Goal: Task Accomplishment & Management: Manage account settings

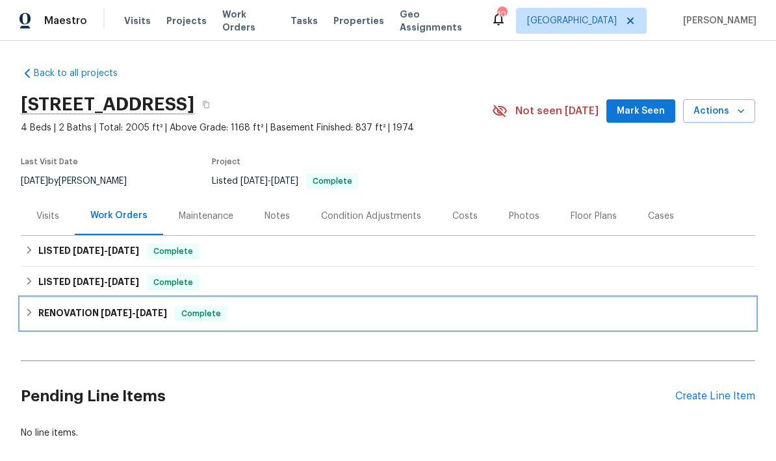
click at [58, 319] on h6 "RENOVATION 7/22/25 - 8/5/25" at bounding box center [102, 314] width 129 height 16
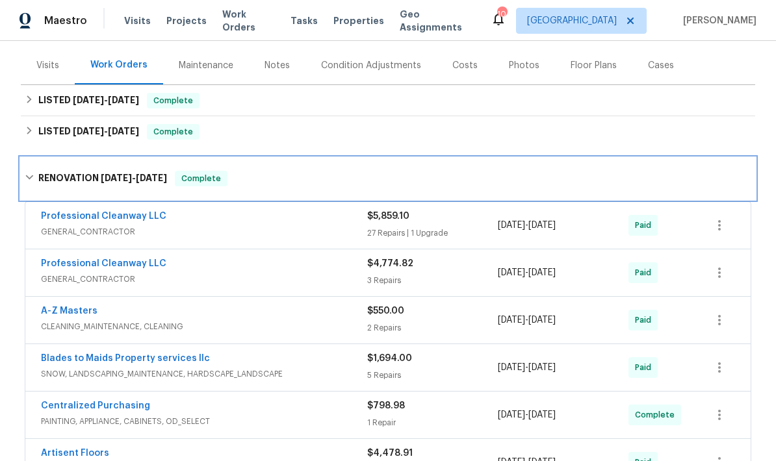
scroll to position [159, 0]
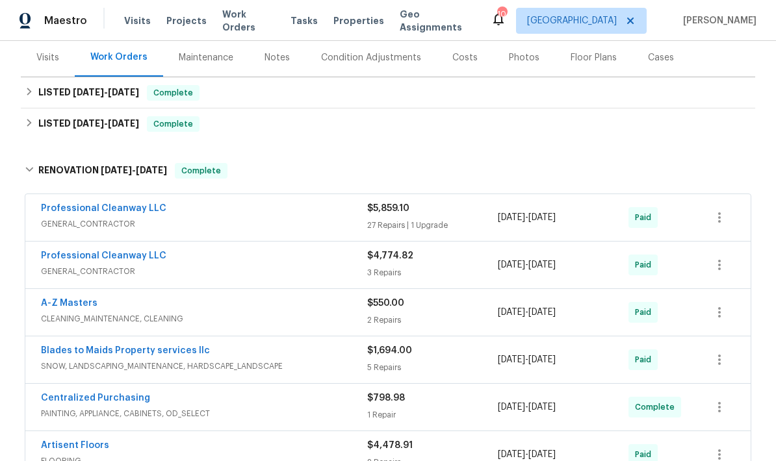
click at [64, 259] on link "Professional Cleanway LLC" at bounding box center [103, 256] width 125 height 9
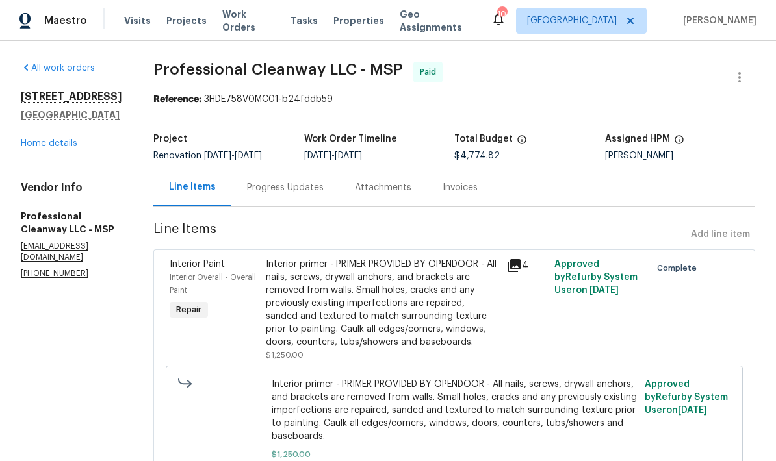
click at [23, 139] on link "Home details" at bounding box center [49, 143] width 57 height 9
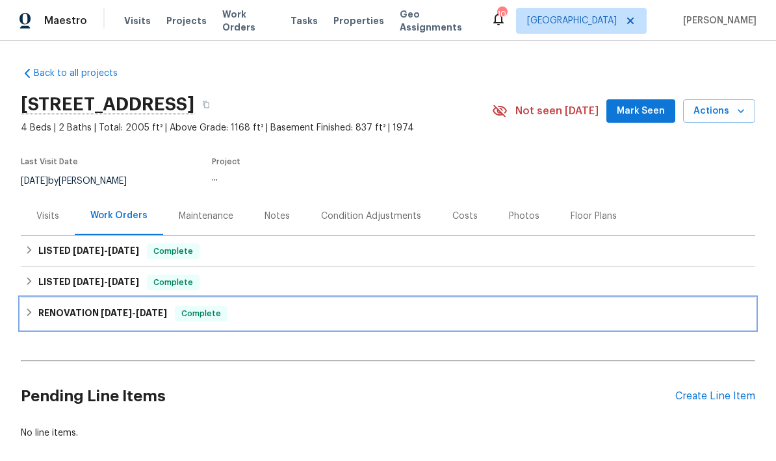
click at [55, 306] on h6 "RENOVATION 7/22/25 - 8/5/25" at bounding box center [102, 314] width 129 height 16
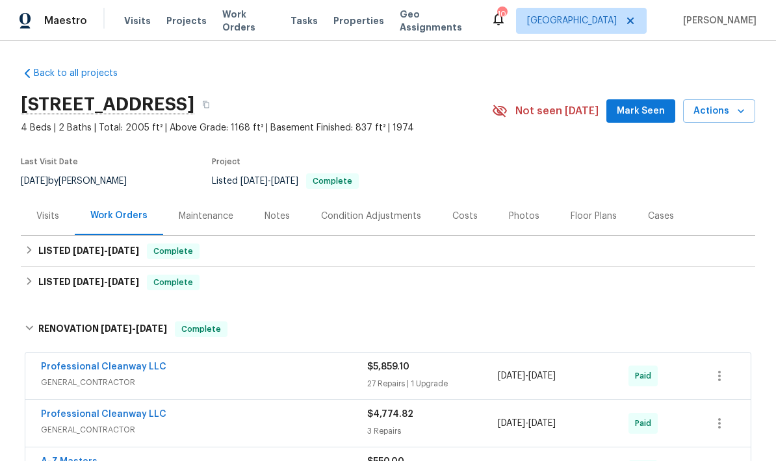
click at [63, 363] on link "Professional Cleanway LLC" at bounding box center [103, 367] width 125 height 9
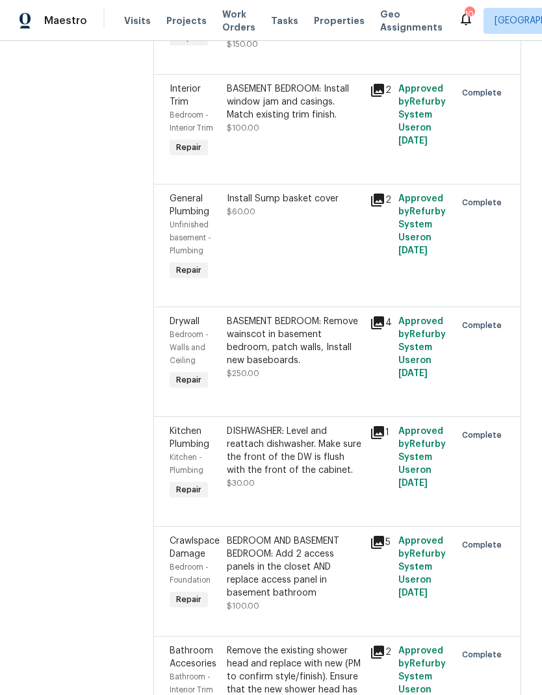
scroll to position [1261, 0]
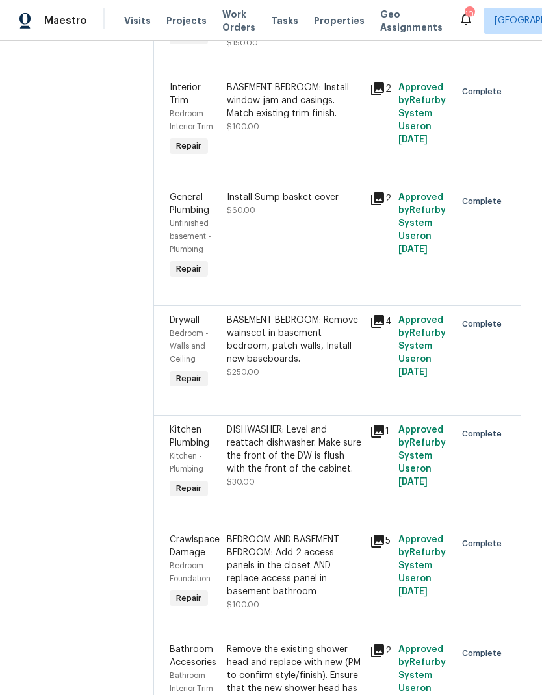
click at [277, 196] on div "Install Sump basket cover $60.00" at bounding box center [294, 204] width 135 height 26
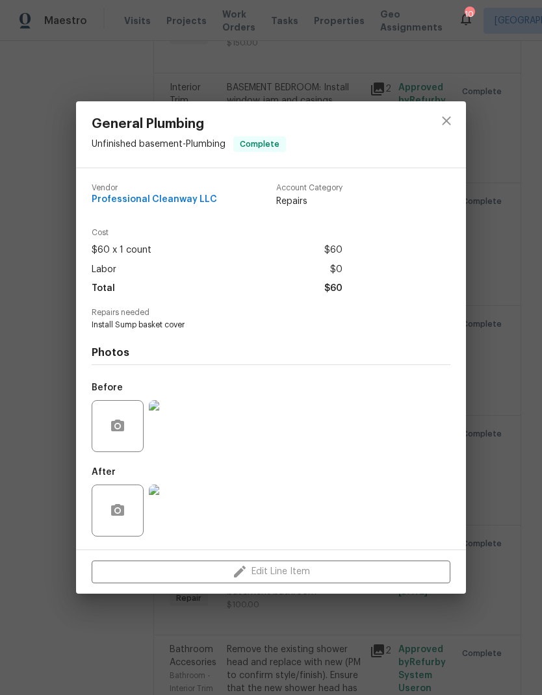
click at [168, 461] on img at bounding box center [175, 511] width 52 height 52
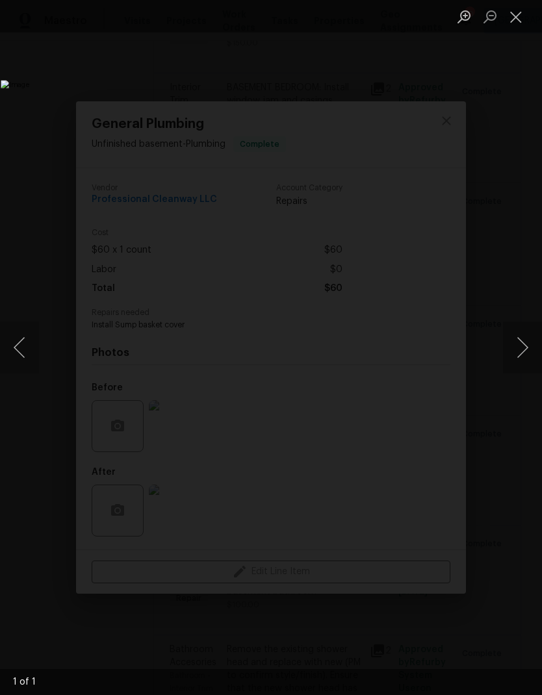
click at [510, 16] on button "Close lightbox" at bounding box center [516, 16] width 26 height 23
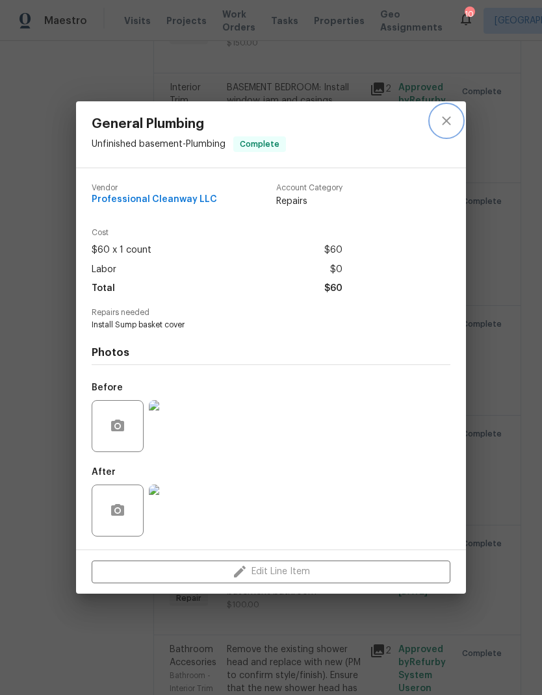
click at [461, 118] on button "close" at bounding box center [446, 120] width 31 height 31
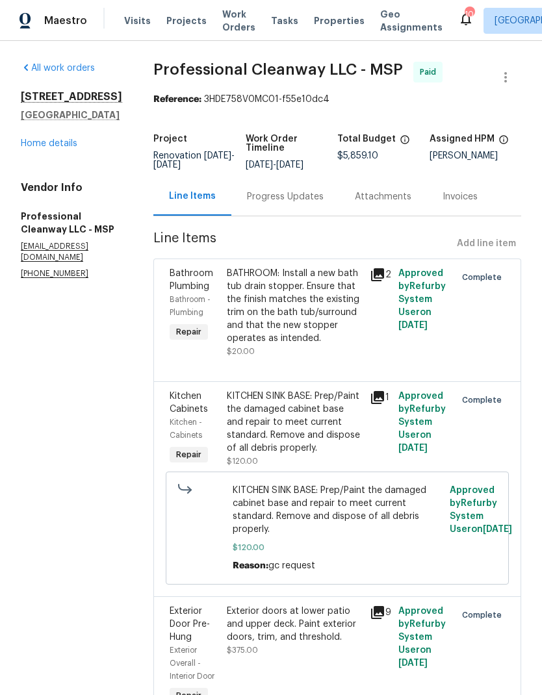
scroll to position [0, 0]
click at [41, 139] on link "Home details" at bounding box center [49, 143] width 57 height 9
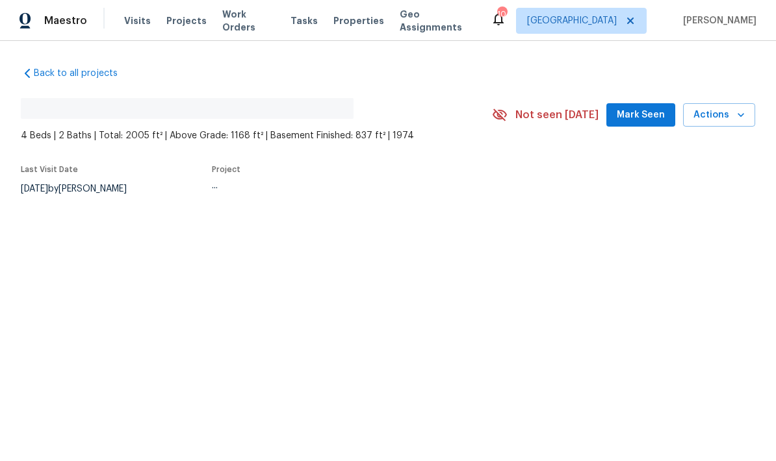
click at [135, 283] on html "Maestro Visits Projects Work Orders Tasks Properties Geo Assignments 10 Minneap…" at bounding box center [388, 141] width 776 height 283
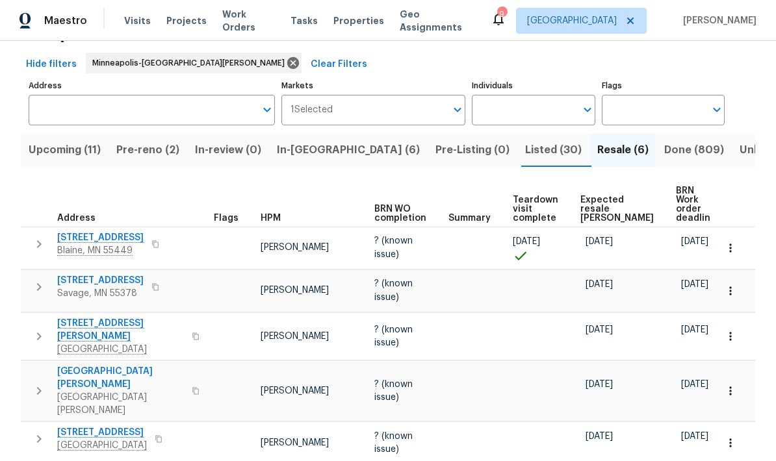
scroll to position [57, 0]
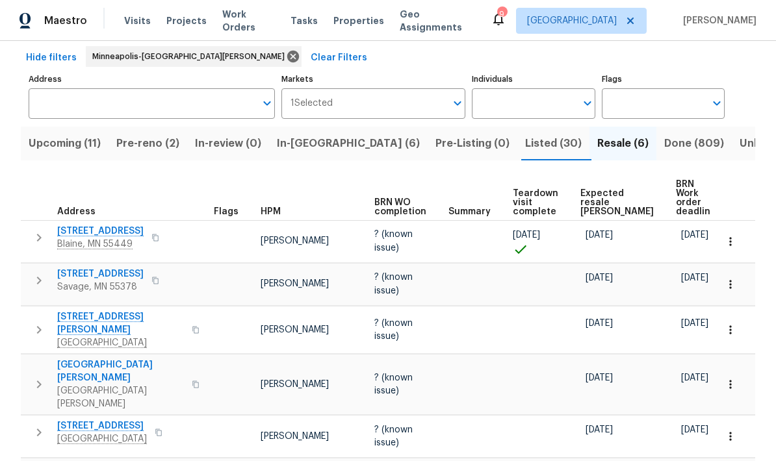
click at [298, 150] on span "In-reno (6)" at bounding box center [348, 144] width 143 height 18
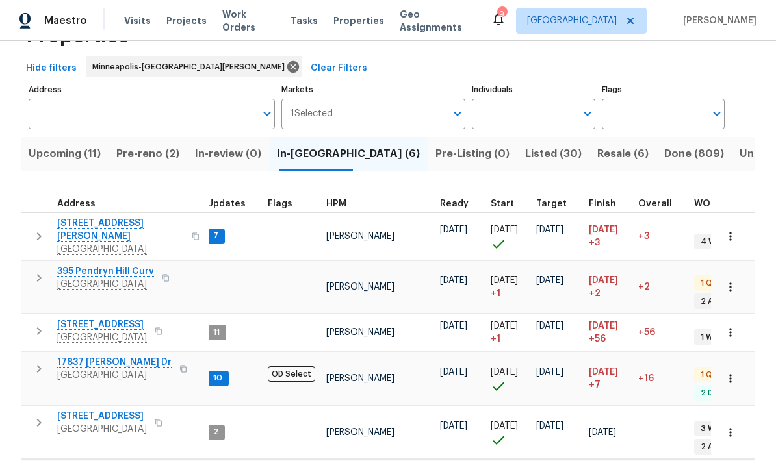
scroll to position [46, 0]
click at [83, 357] on span "17837 Haralson Dr" at bounding box center [114, 363] width 114 height 13
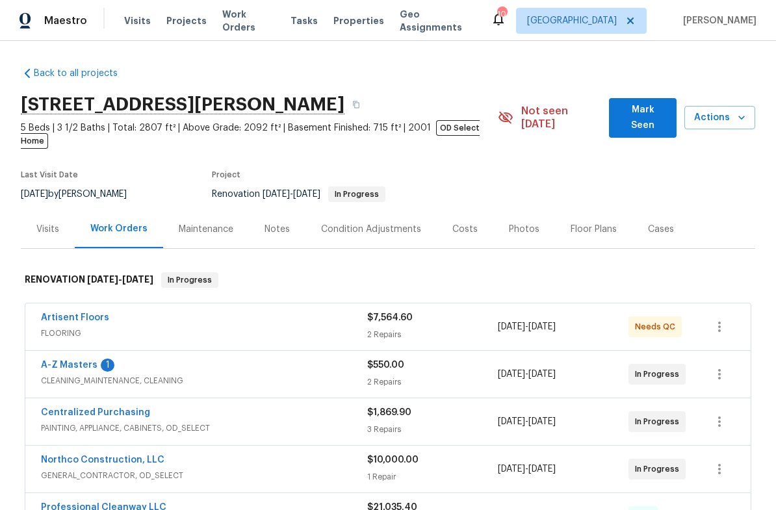
click at [55, 361] on link "A-Z Masters" at bounding box center [69, 365] width 57 height 9
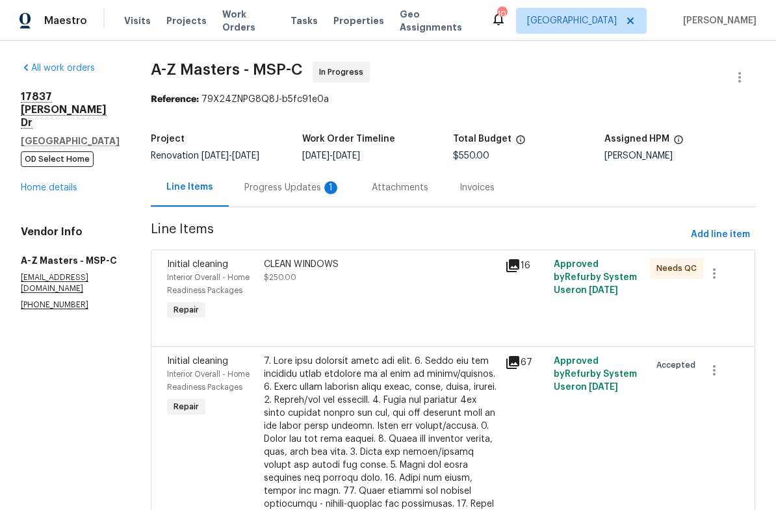
click at [166, 187] on div "Line Items" at bounding box center [189, 187] width 47 height 13
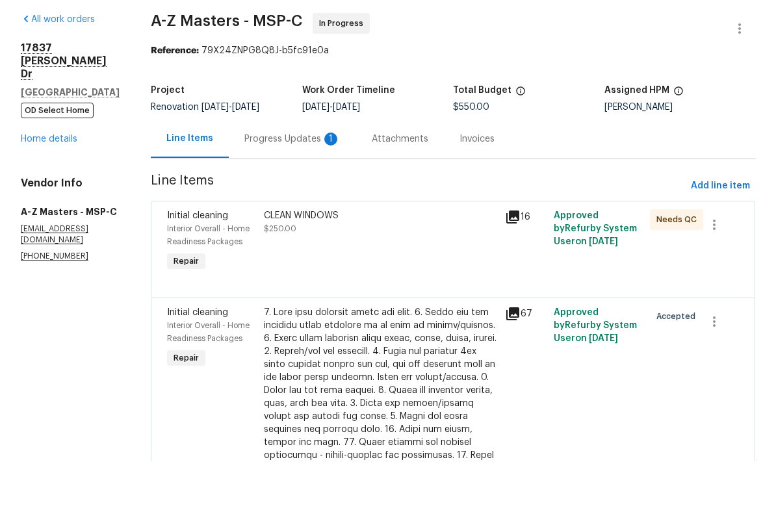
click at [244, 181] on div "Progress Updates 1" at bounding box center [292, 187] width 96 height 13
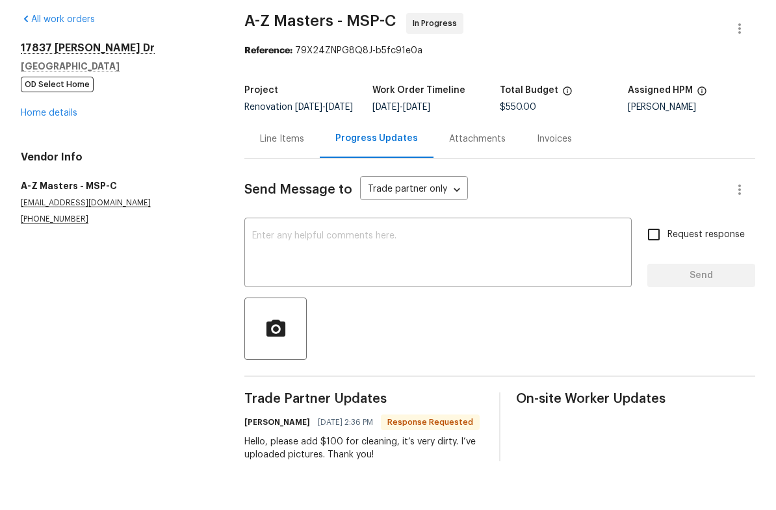
click at [267, 181] on div "Line Items" at bounding box center [282, 187] width 44 height 13
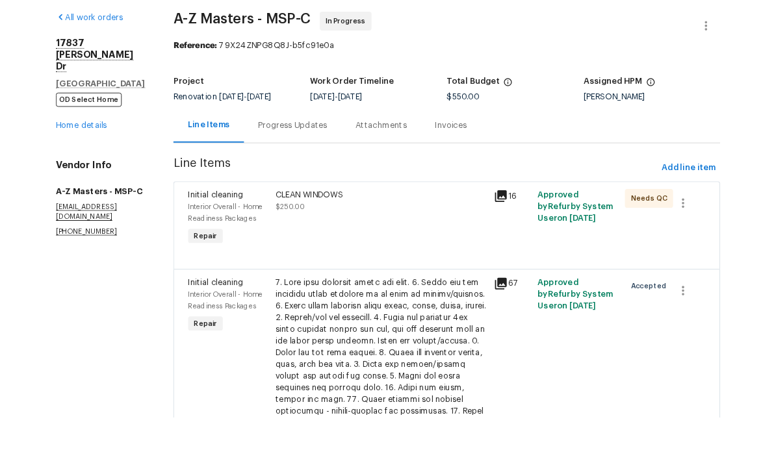
scroll to position [177, 0]
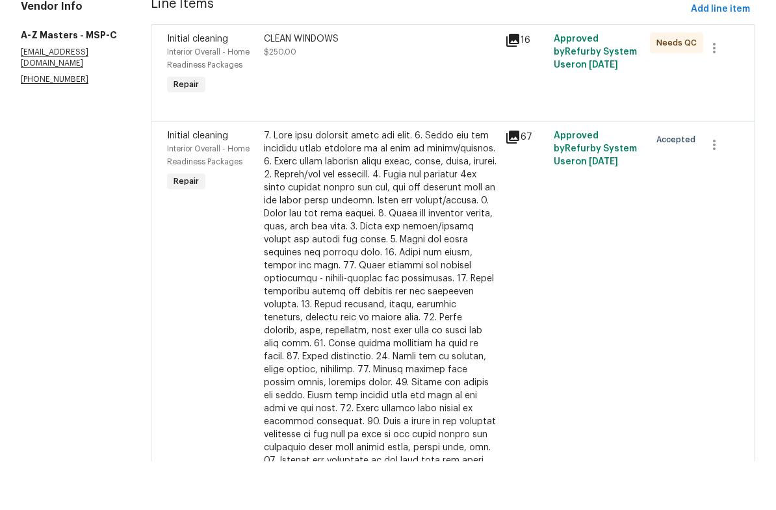
click at [291, 234] on div at bounding box center [381, 353] width 234 height 351
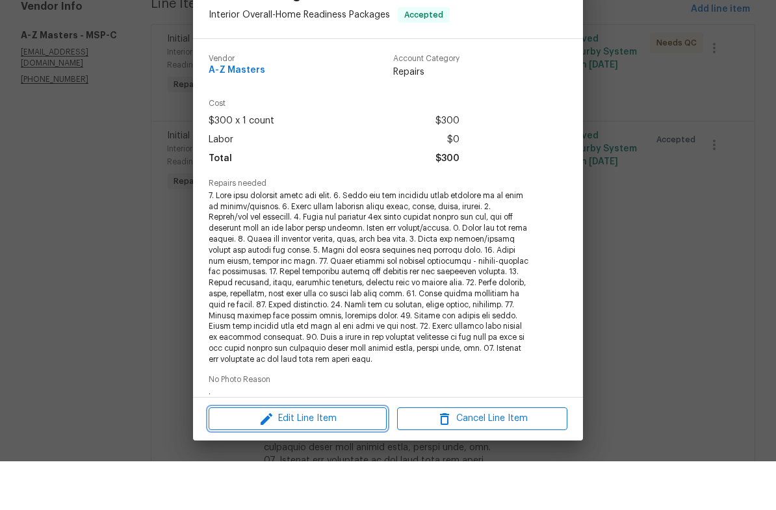
click at [289, 460] on span "Edit Line Item" at bounding box center [298, 468] width 170 height 16
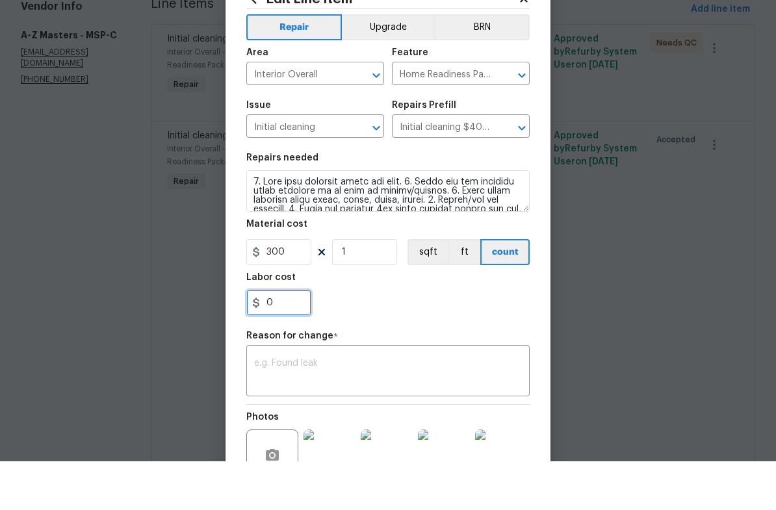
click at [285, 339] on input "0" at bounding box center [278, 352] width 65 height 26
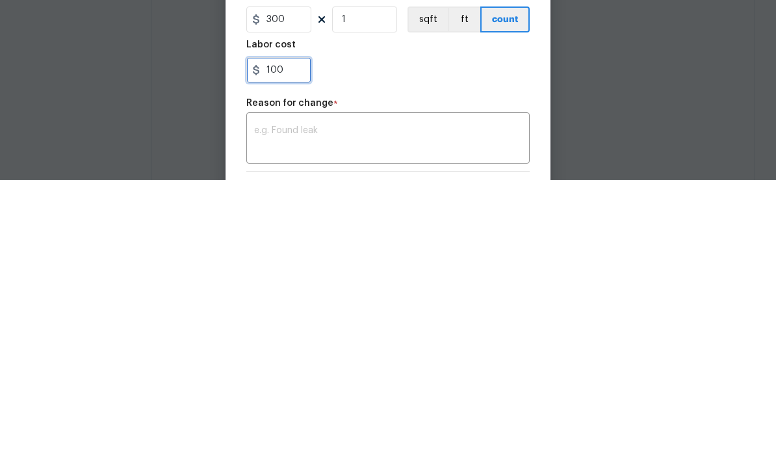
type input "100"
click at [271, 408] on textarea at bounding box center [388, 421] width 268 height 27
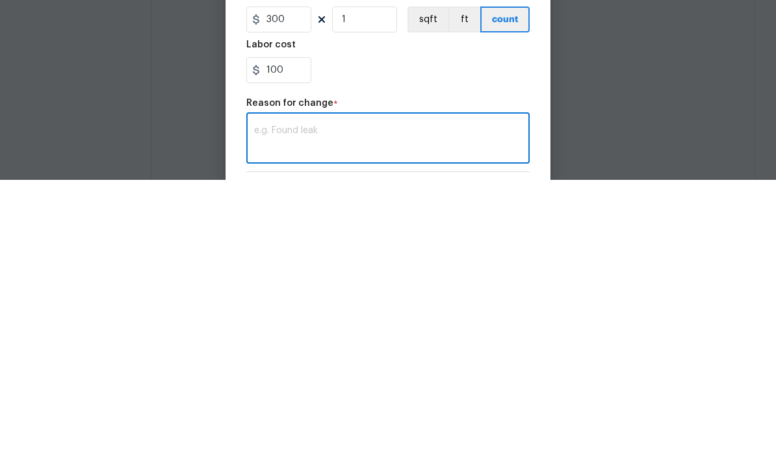
scroll to position [34, 0]
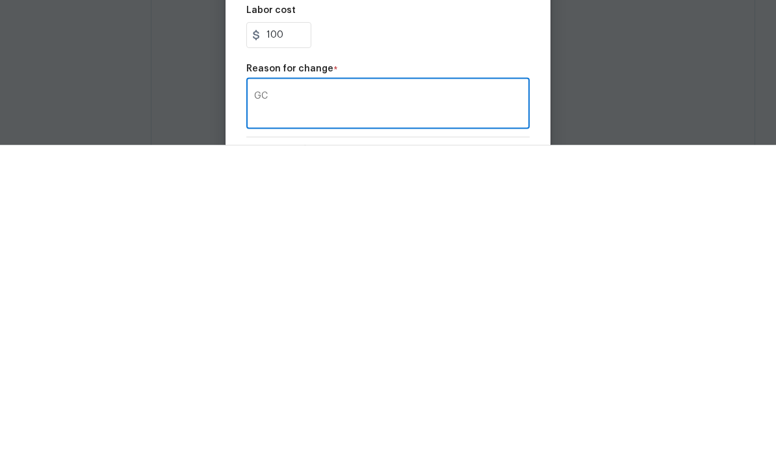
type textarea "G"
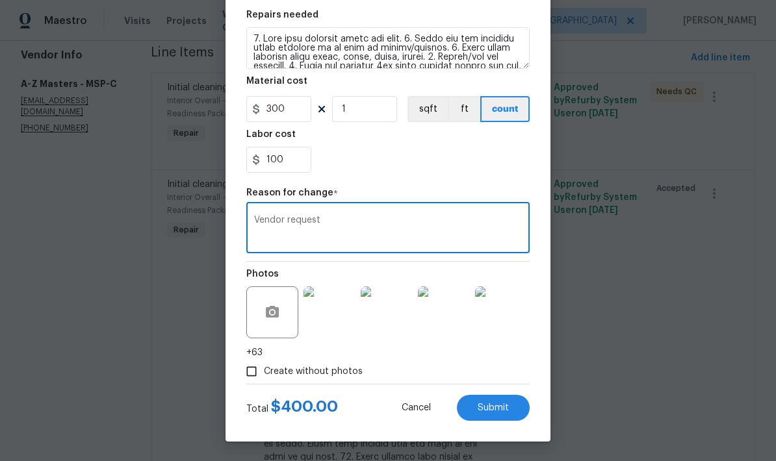
scroll to position [194, 0]
type textarea "Vendor request"
click at [484, 407] on span "Submit" at bounding box center [493, 409] width 31 height 10
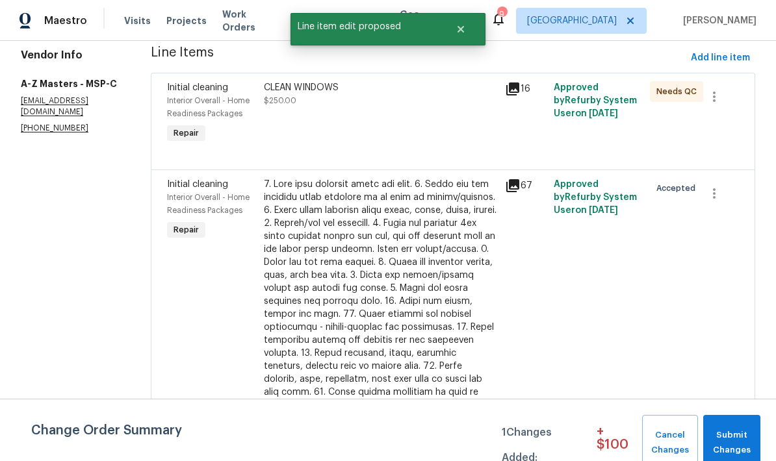
scroll to position [0, 0]
click at [718, 440] on span "Submit Changes" at bounding box center [732, 443] width 44 height 30
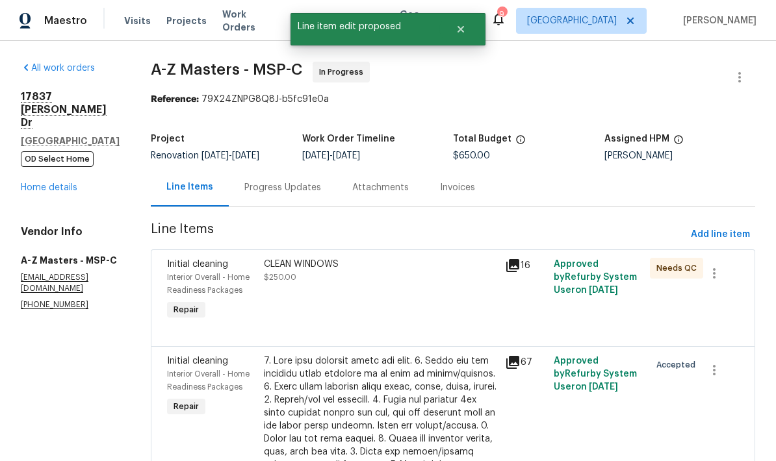
click at [244, 181] on div "Progress Updates" at bounding box center [282, 187] width 77 height 13
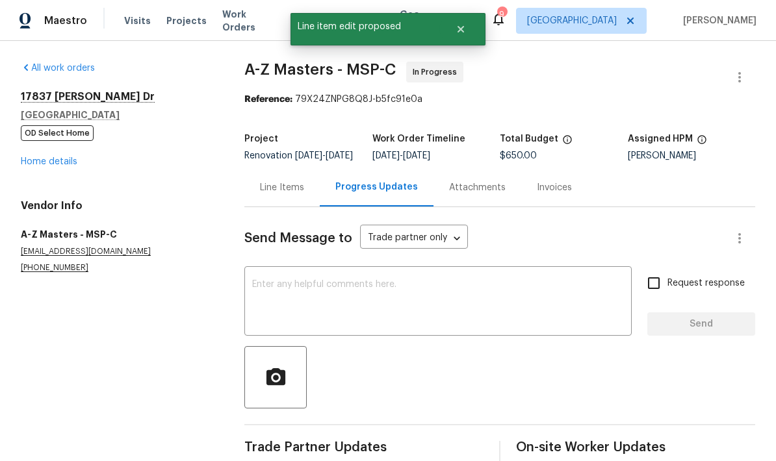
click at [286, 280] on textarea at bounding box center [438, 302] width 372 height 45
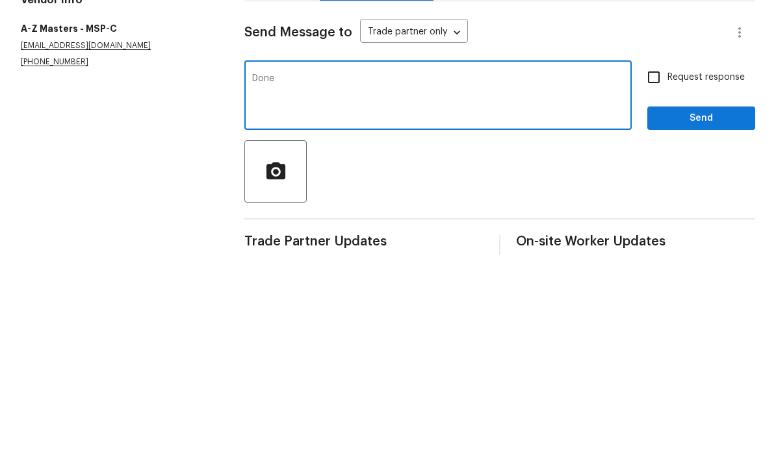
type textarea "Done"
click at [675, 317] on span "Send" at bounding box center [701, 325] width 87 height 16
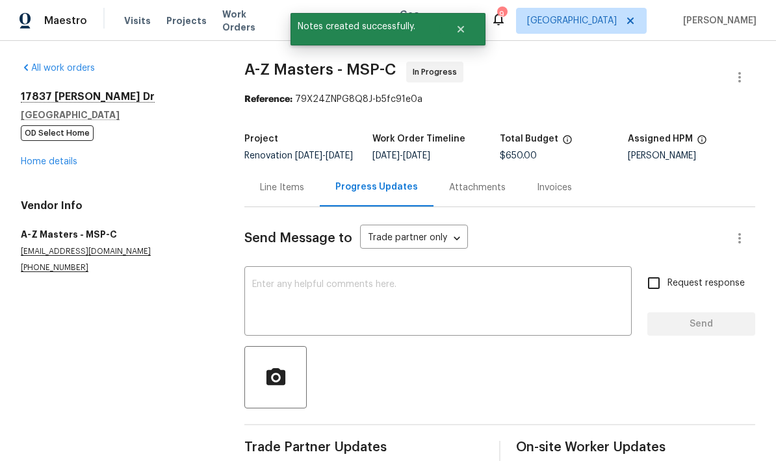
click at [29, 157] on link "Home details" at bounding box center [49, 161] width 57 height 9
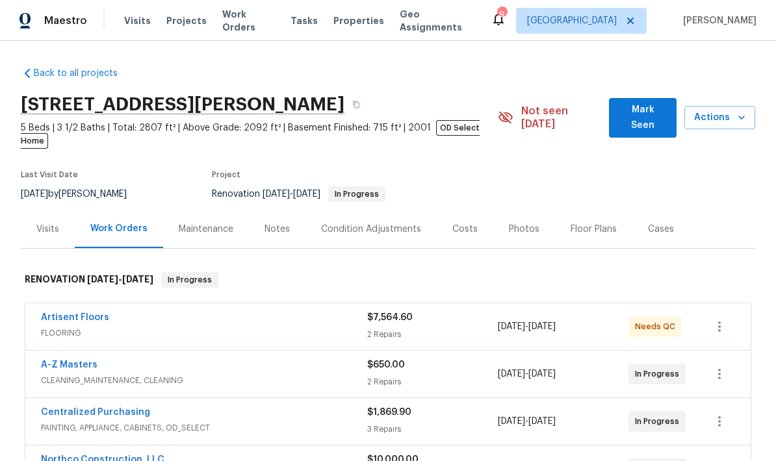
click at [40, 210] on div "Visits" at bounding box center [48, 229] width 54 height 38
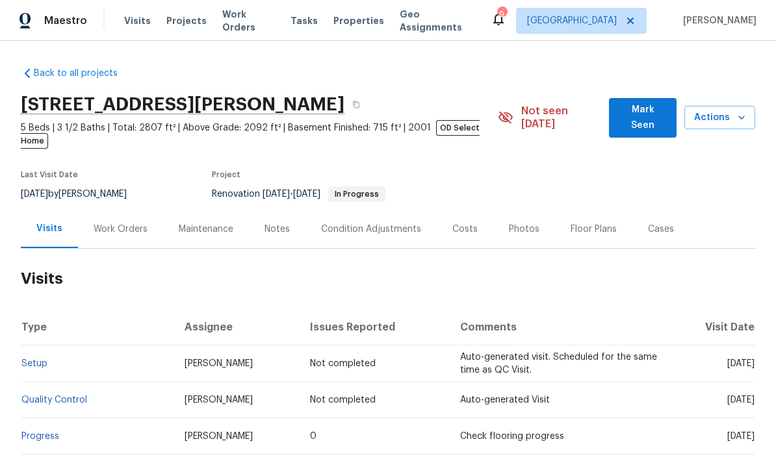
click at [713, 110] on span "Actions" at bounding box center [720, 118] width 50 height 16
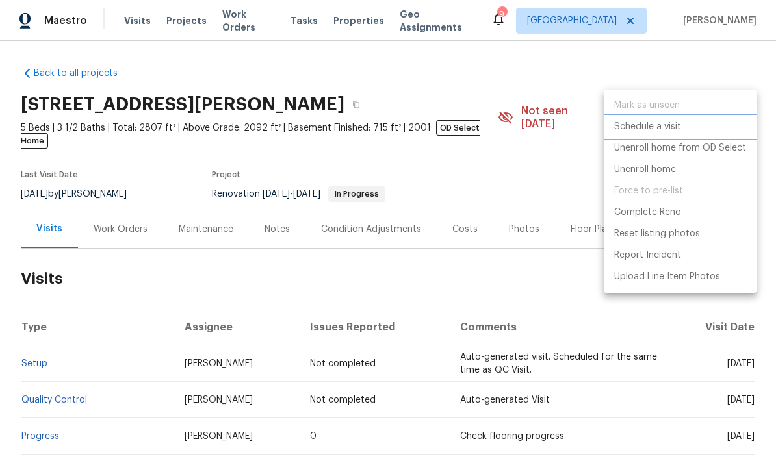
click at [619, 135] on li "Schedule a visit" at bounding box center [680, 126] width 153 height 21
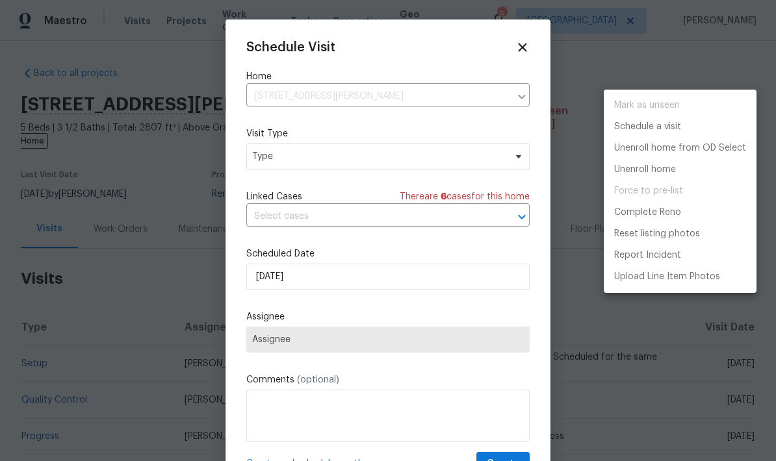
click at [272, 159] on div at bounding box center [388, 230] width 776 height 461
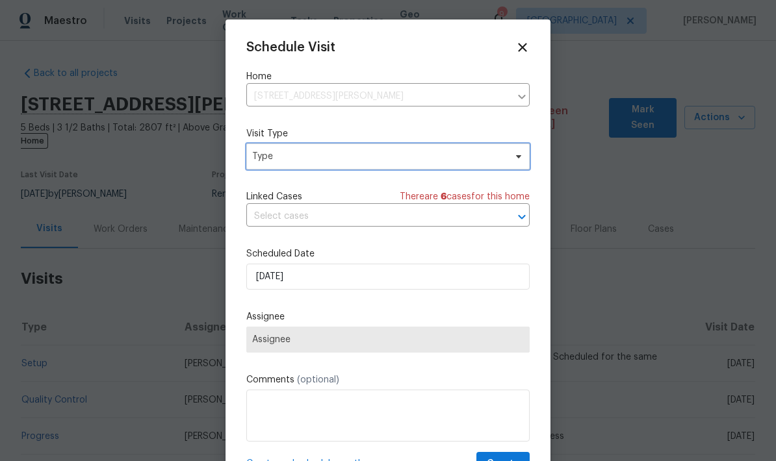
click at [270, 165] on span "Type" at bounding box center [387, 157] width 283 height 26
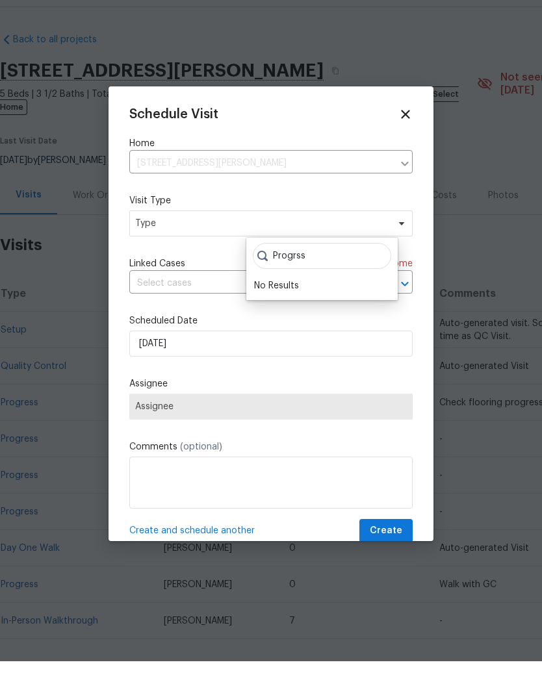
type input "Progrss"
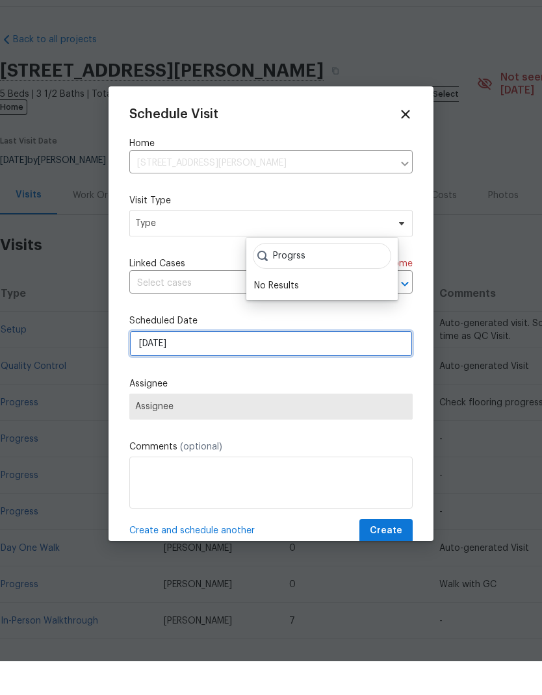
click at [192, 365] on input "9/8/2025" at bounding box center [270, 378] width 283 height 26
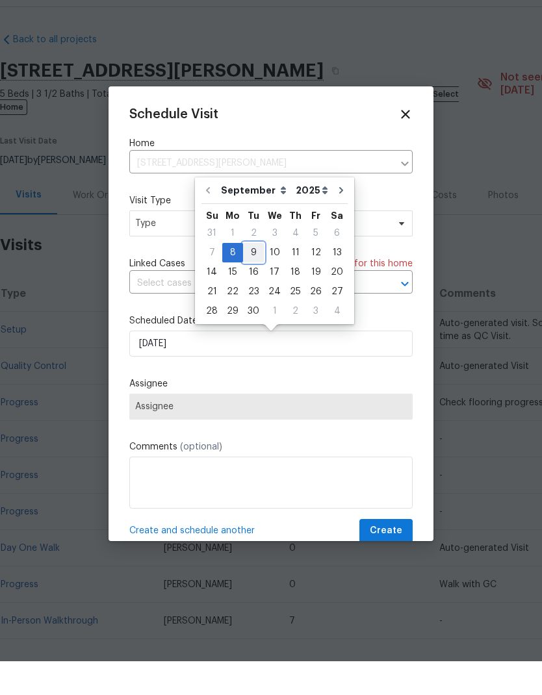
click at [252, 278] on div "9" at bounding box center [253, 287] width 21 height 18
type input "9/9/2025"
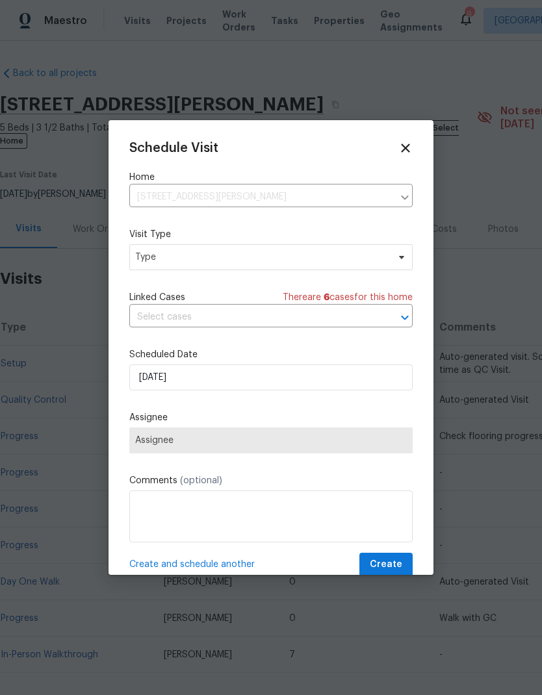
click at [148, 446] on span "Assignee" at bounding box center [271, 440] width 272 height 10
click at [175, 444] on span "Assignee" at bounding box center [271, 440] width 272 height 10
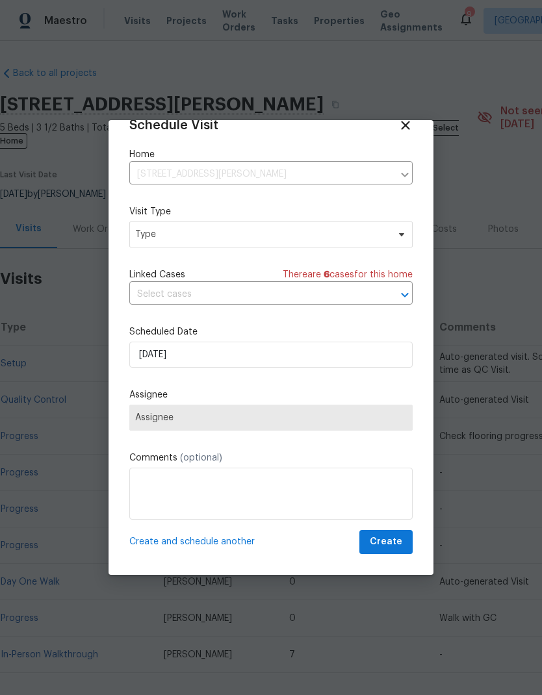
scroll to position [25, 0]
click at [145, 231] on span "Type" at bounding box center [261, 234] width 253 height 13
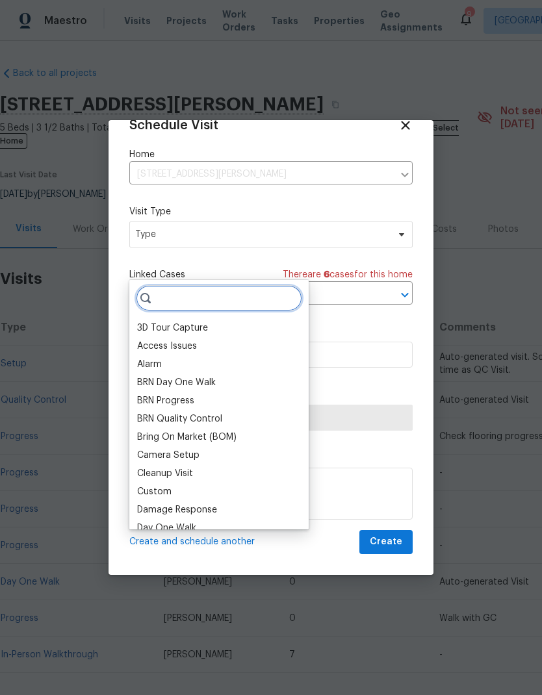
click at [174, 285] on input "search" at bounding box center [219, 298] width 166 height 26
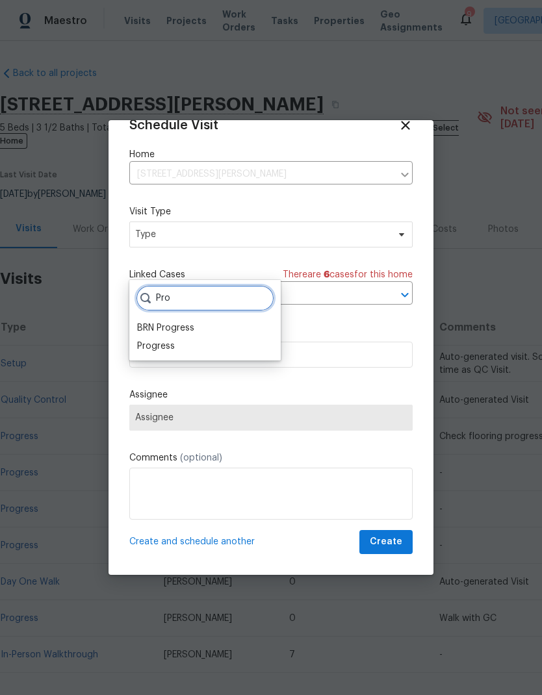
type input "Pro"
click at [151, 340] on div "Progress" at bounding box center [156, 346] width 38 height 13
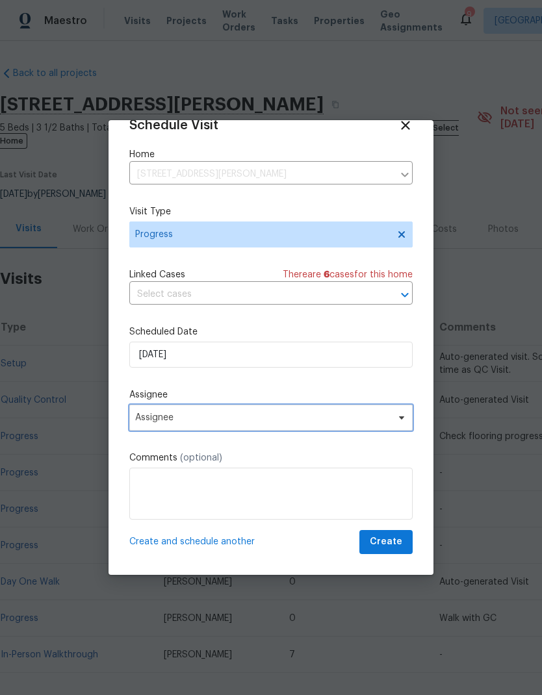
click at [148, 422] on span "Assignee" at bounding box center [262, 418] width 255 height 10
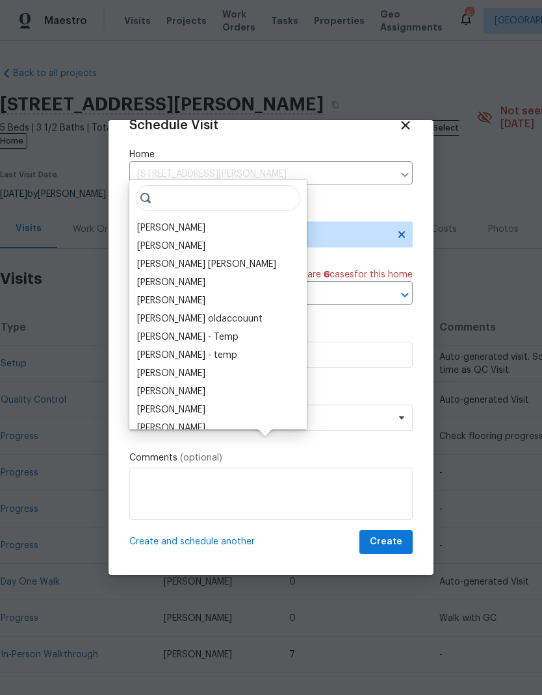
click at [151, 222] on div "[PERSON_NAME]" at bounding box center [171, 228] width 68 height 13
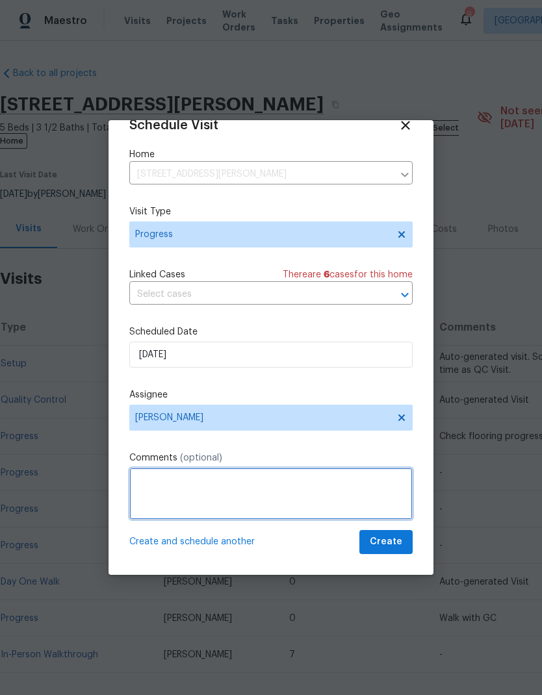
click at [151, 495] on textarea at bounding box center [270, 494] width 283 height 52
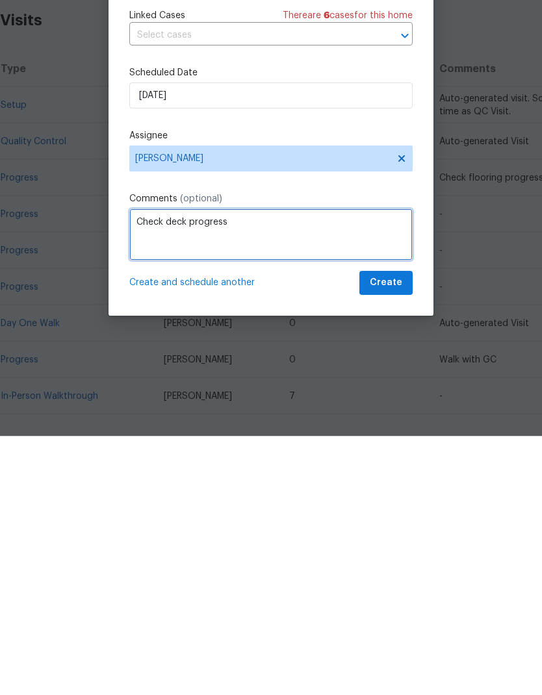
type textarea "Check deck progress"
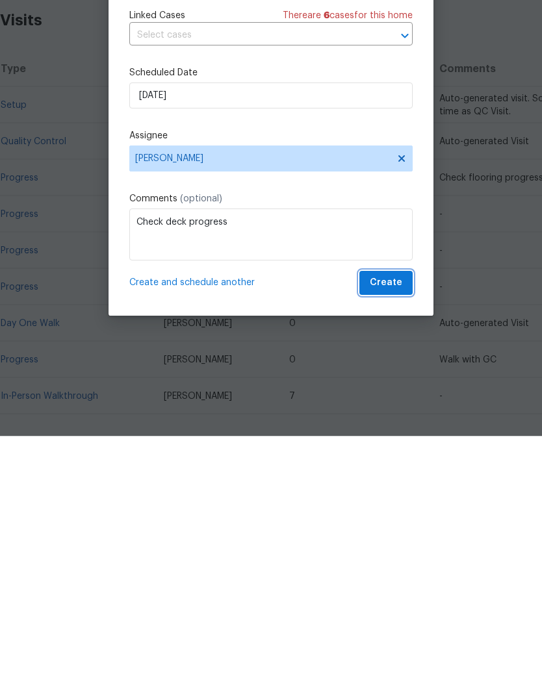
click at [385, 510] on span "Create" at bounding box center [386, 542] width 32 height 16
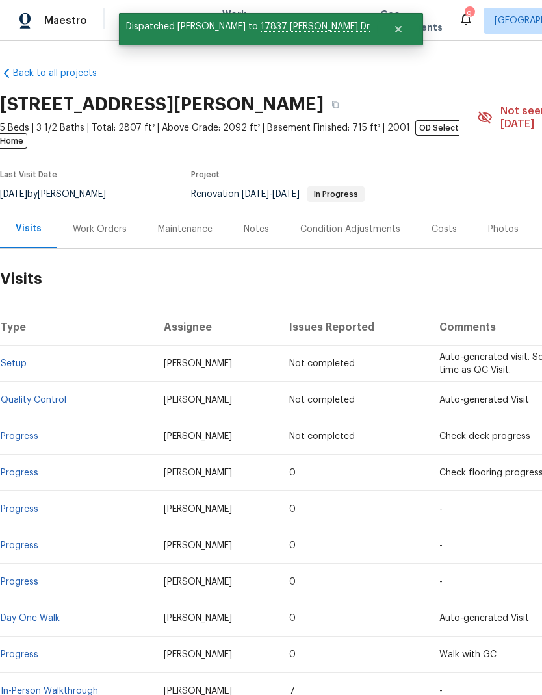
click at [246, 223] on div "Notes" at bounding box center [256, 229] width 25 height 13
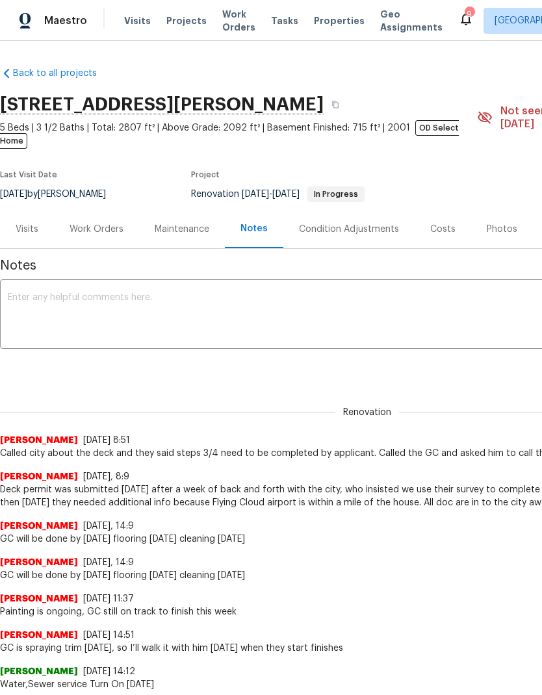
click at [31, 293] on textarea at bounding box center [367, 315] width 719 height 45
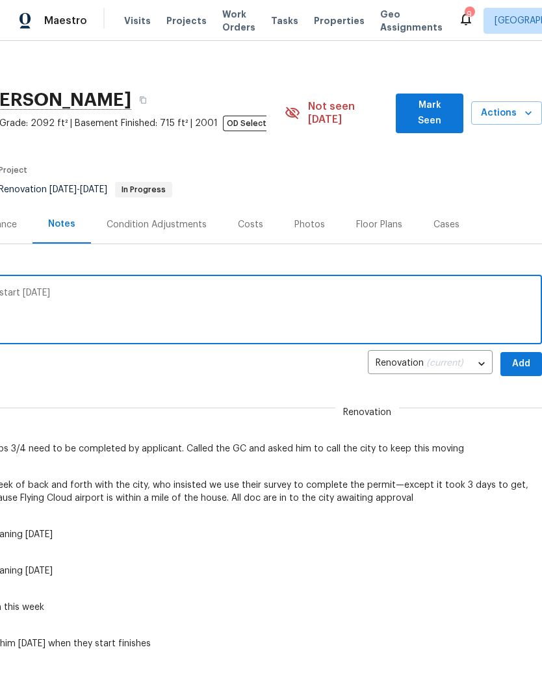
scroll to position [1, 192]
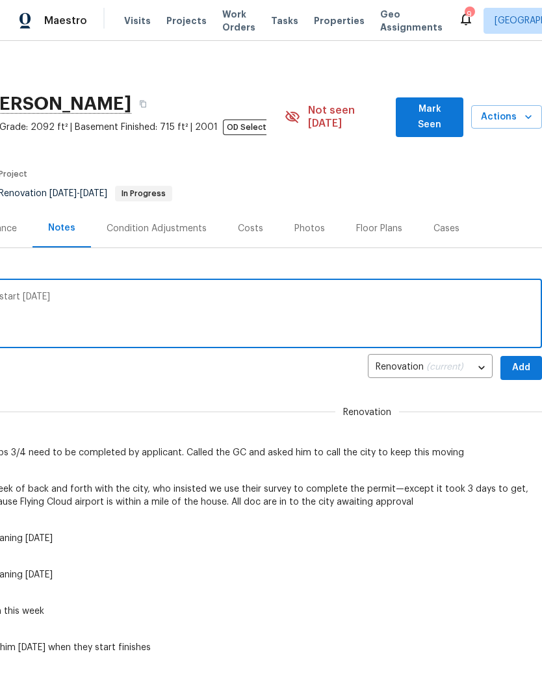
type textarea "Footing inspection was Friday, building to start today"
click at [521, 362] on span "Add" at bounding box center [521, 368] width 21 height 16
